Goal: Book appointment/travel/reservation

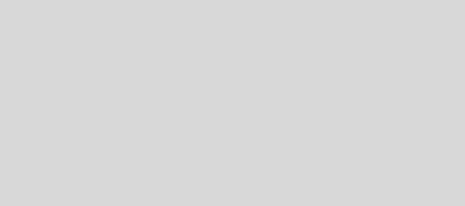
select select "es"
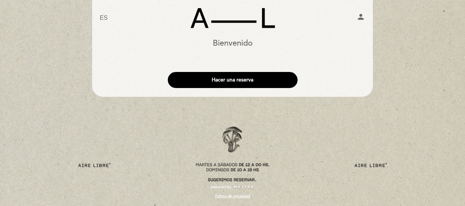
click at [238, 21] on link "Aire Libre" at bounding box center [232, 18] width 91 height 20
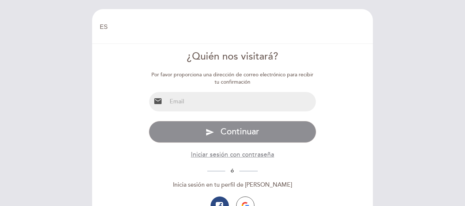
select select "es"
click at [266, 107] on input "email" at bounding box center [241, 101] width 149 height 19
type input "rominasolturek@gmail.com"
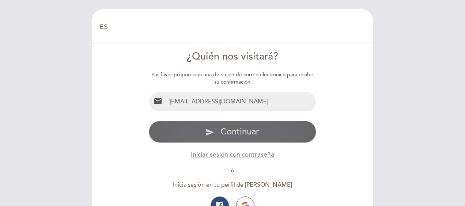
click at [276, 133] on button "send Continuar" at bounding box center [233, 132] width 168 height 22
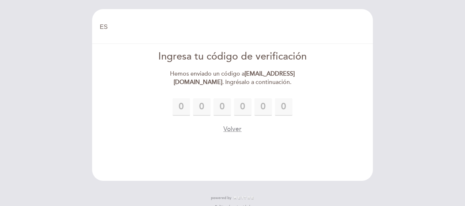
type input "8"
type input "3"
type input "4"
type input "2"
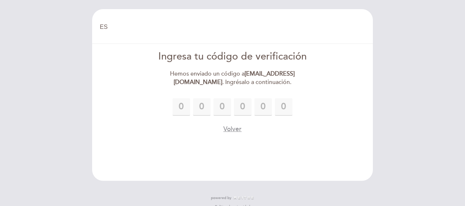
type input "6"
